Goal: Task Accomplishment & Management: Complete application form

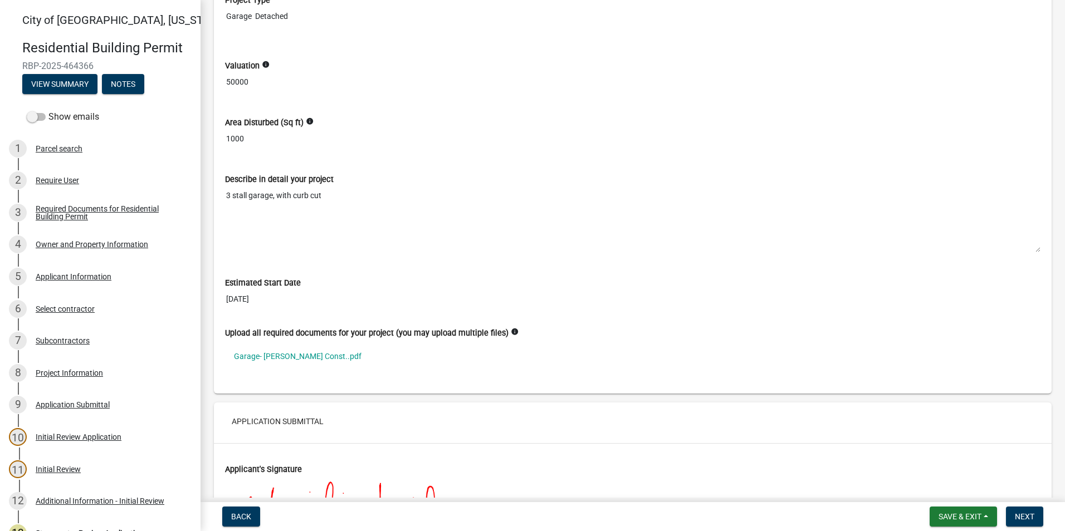
scroll to position [2729, 0]
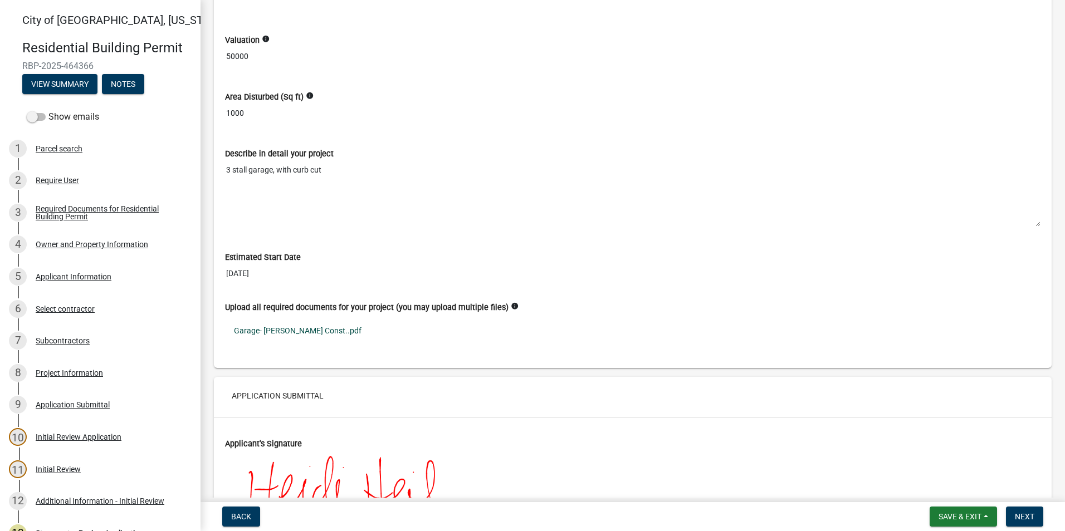
click at [277, 333] on link "Garage- [PERSON_NAME] Const..pdf" at bounding box center [632, 331] width 815 height 26
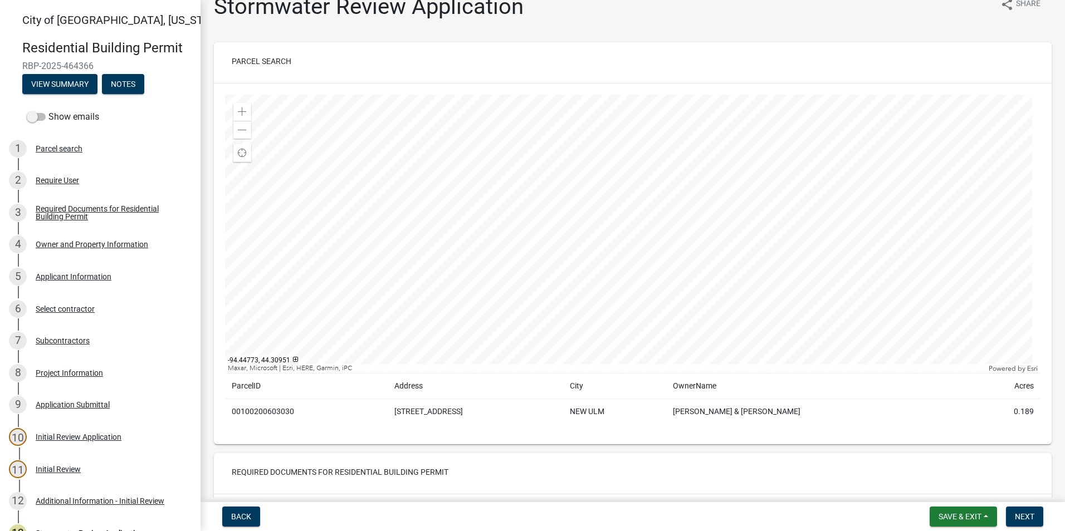
scroll to position [0, 0]
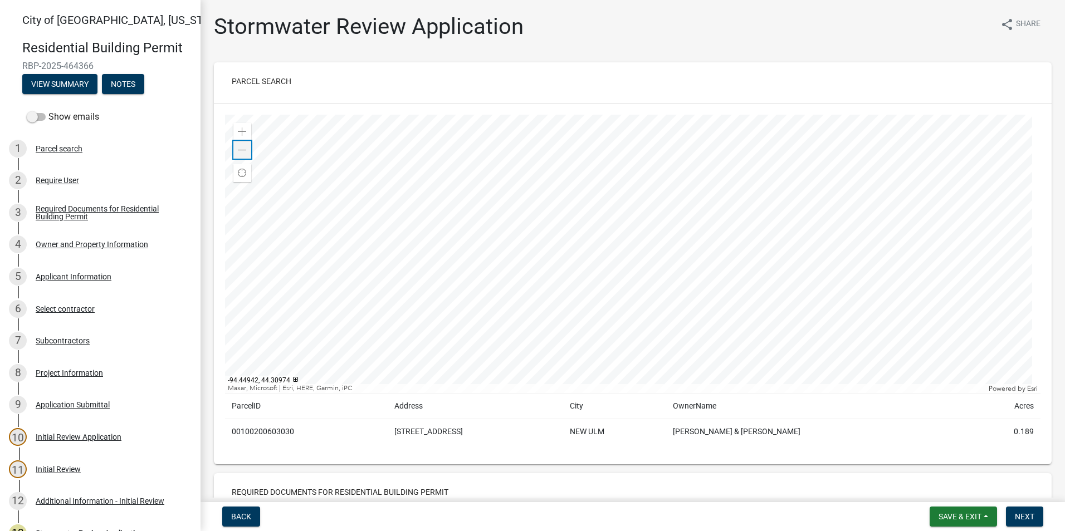
click at [238, 146] on span at bounding box center [242, 150] width 9 height 9
click at [241, 133] on span at bounding box center [242, 132] width 9 height 9
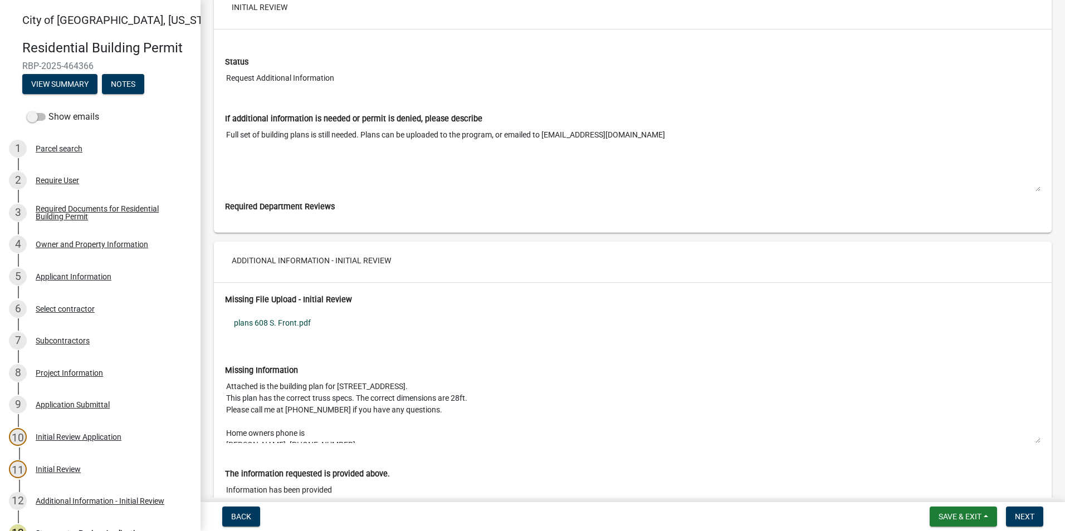
click at [299, 326] on link "plans 608 S. Front.pdf" at bounding box center [632, 323] width 815 height 26
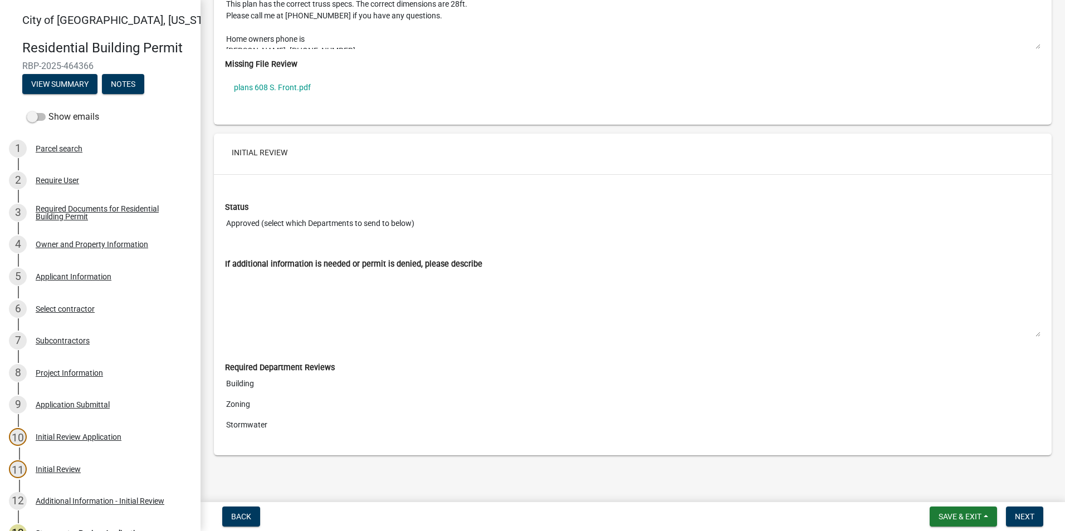
scroll to position [4074, 0]
click at [1033, 522] on button "Next" at bounding box center [1024, 517] width 37 height 20
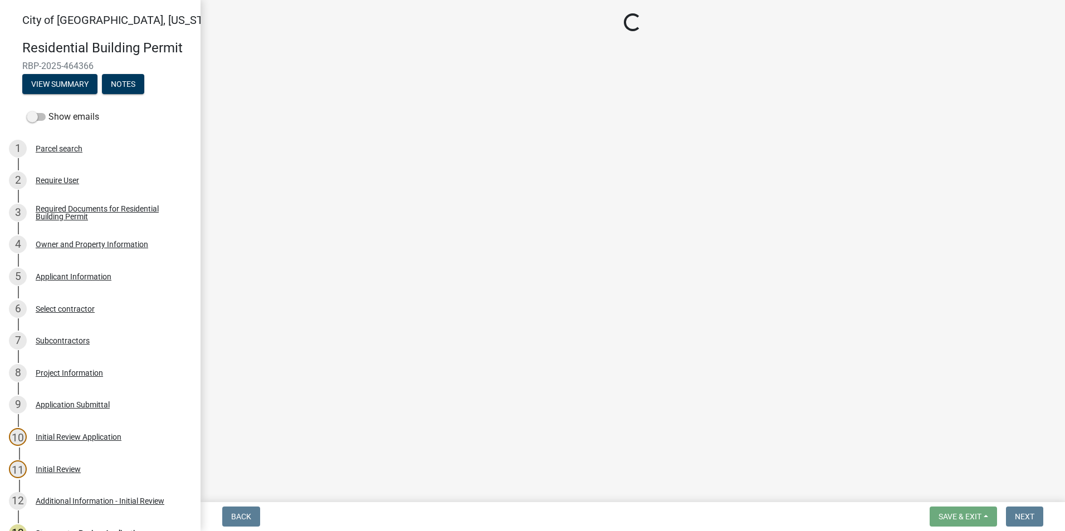
drag, startPoint x: 393, startPoint y: 104, endPoint x: 447, endPoint y: 119, distance: 56.1
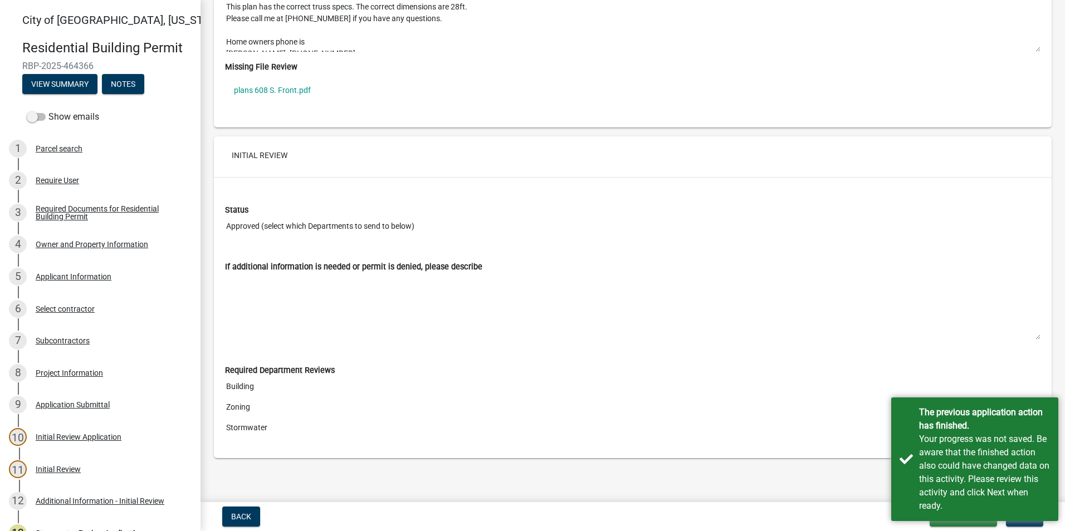
scroll to position [4074, 0]
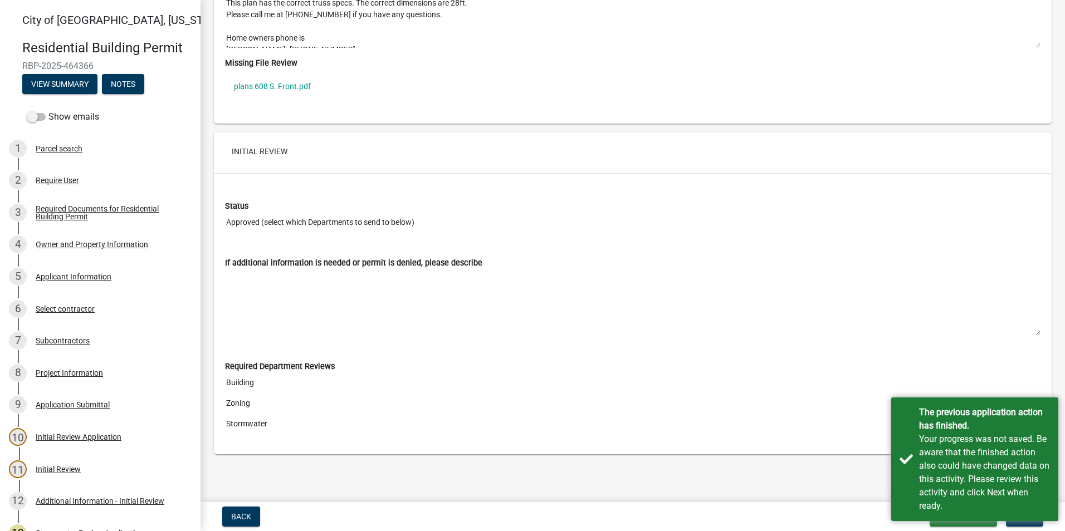
click at [1031, 524] on button "Next" at bounding box center [1024, 517] width 37 height 20
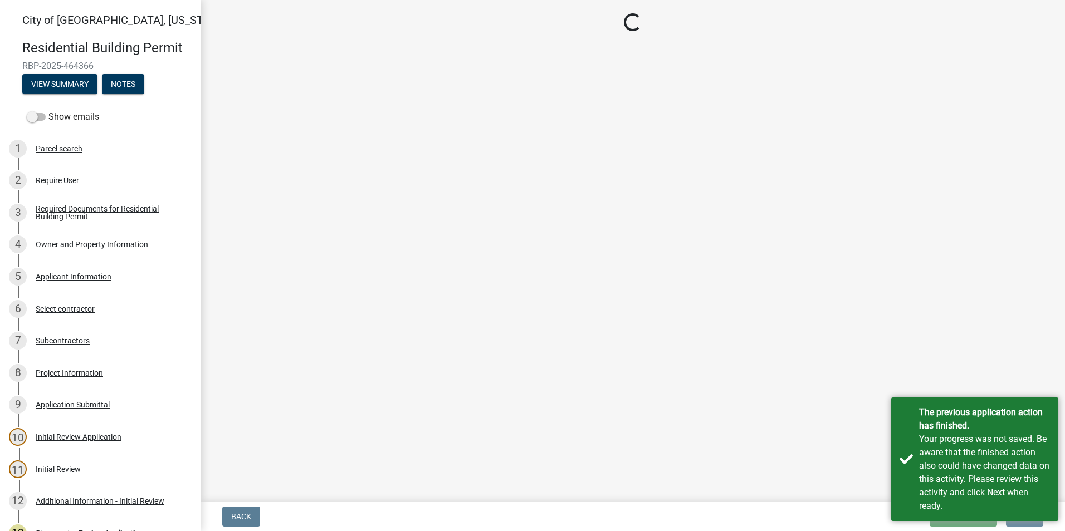
scroll to position [0, 0]
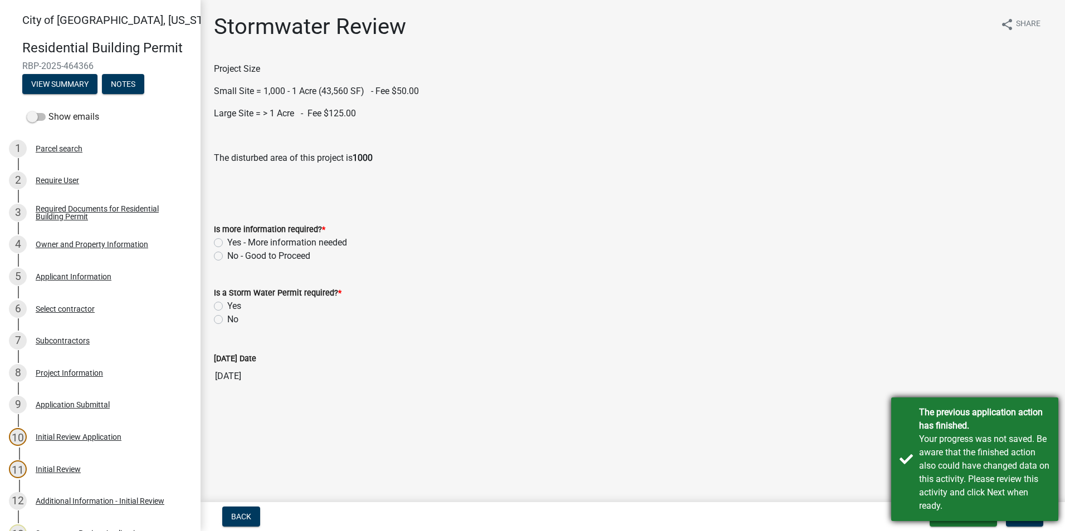
click at [993, 429] on div "The previous application action has finished." at bounding box center [984, 419] width 131 height 27
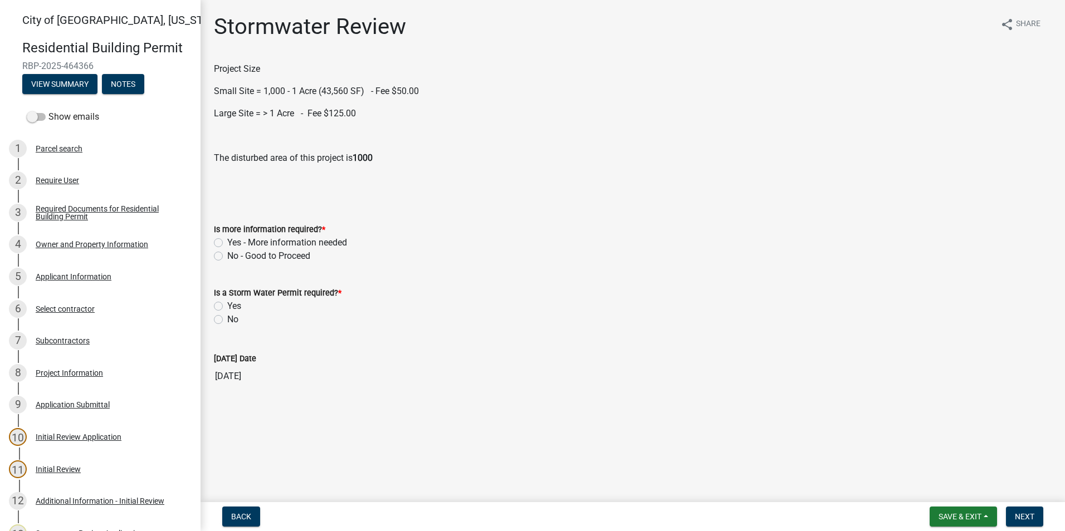
click at [227, 256] on label "No - Good to Proceed" at bounding box center [268, 256] width 83 height 13
click at [227, 256] on input "No - Good to Proceed" at bounding box center [230, 253] width 7 height 7
radio input "true"
click at [227, 310] on label "Yes" at bounding box center [234, 306] width 14 height 13
click at [227, 307] on input "Yes" at bounding box center [230, 303] width 7 height 7
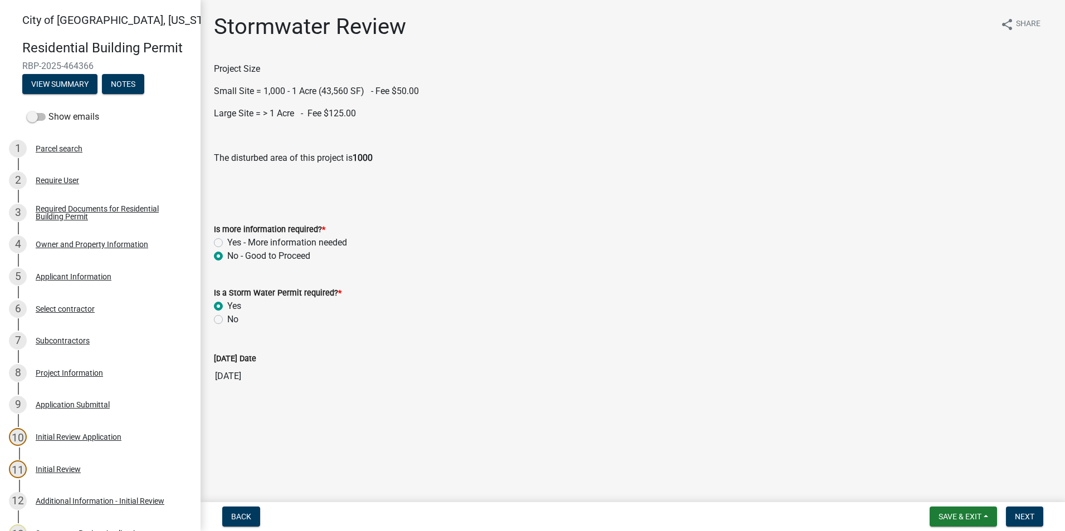
radio input "true"
click at [227, 368] on label "Small Site" at bounding box center [247, 369] width 40 height 13
click at [227, 368] on input "Small Site" at bounding box center [230, 366] width 7 height 7
radio input "true"
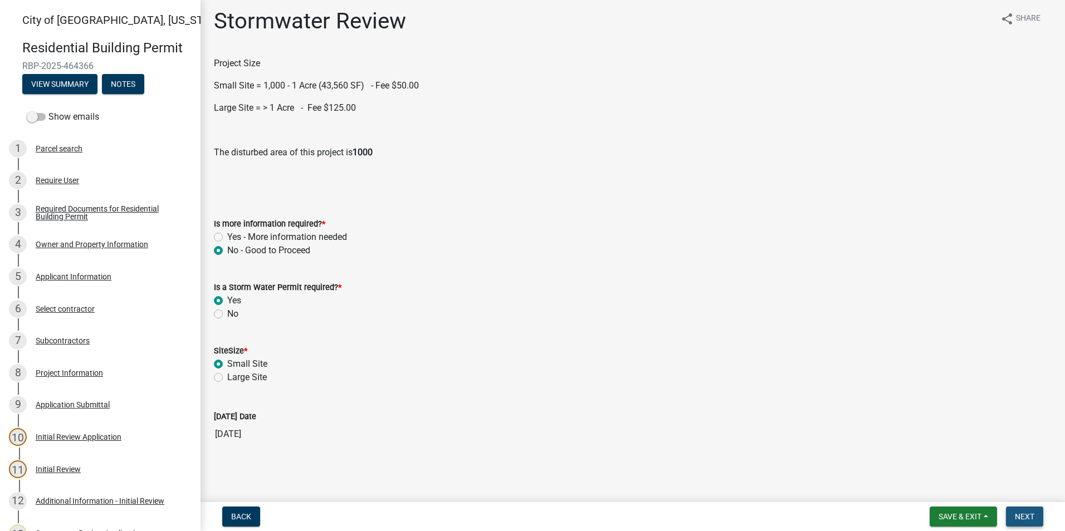
click at [1036, 516] on button "Next" at bounding box center [1024, 517] width 37 height 20
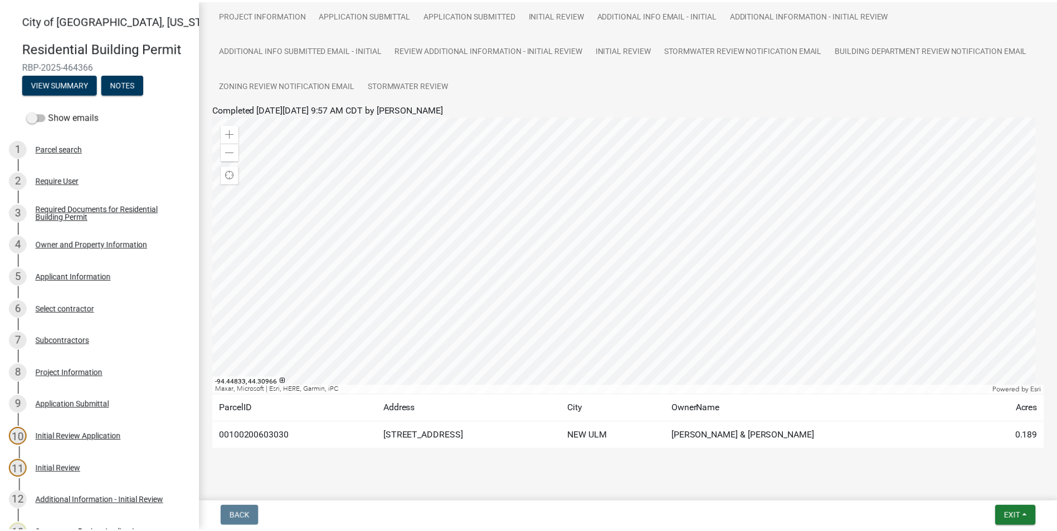
scroll to position [139, 0]
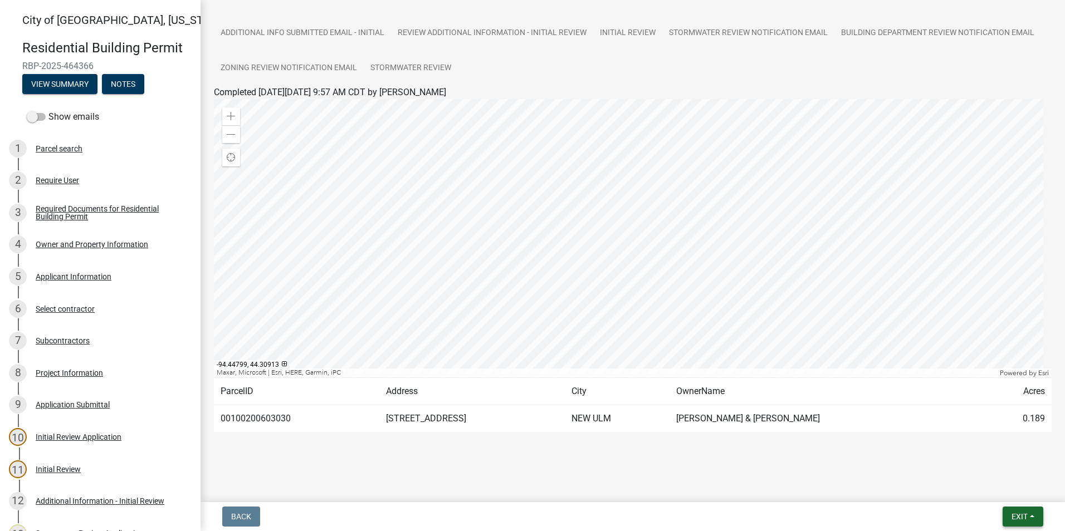
click at [1011, 517] on span "Exit" at bounding box center [1019, 516] width 16 height 9
click at [1000, 485] on button "Save & Exit" at bounding box center [998, 488] width 89 height 27
